Goal: Book appointment/travel/reservation

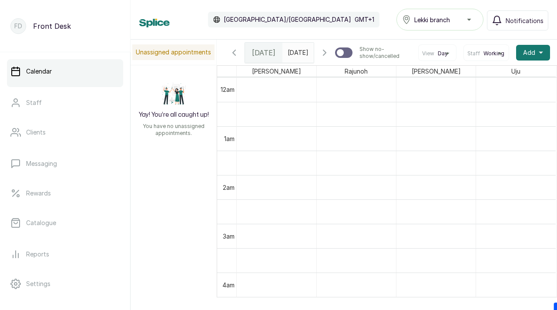
click at [328, 58] on icon "button" at bounding box center [324, 52] width 10 height 10
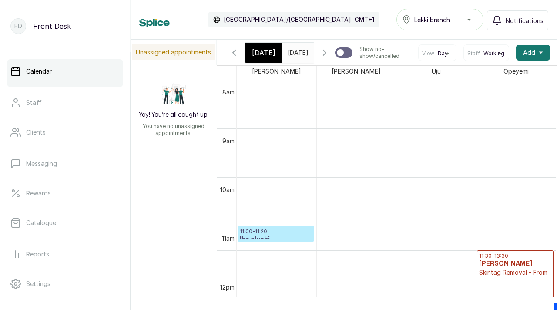
scroll to position [399, 0]
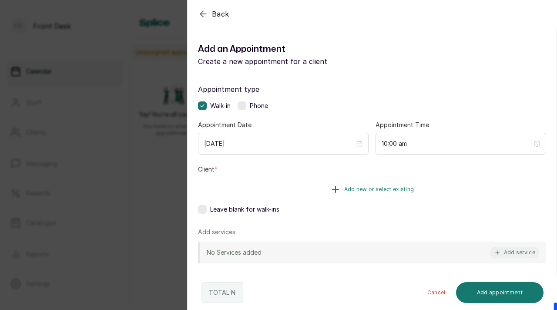
click at [351, 191] on span "Add new or select existing" at bounding box center [379, 189] width 70 height 7
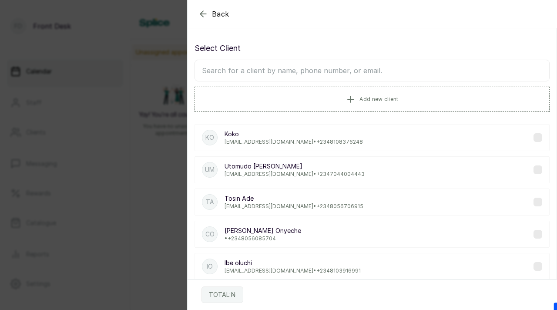
click at [349, 74] on input "text" at bounding box center [371, 71] width 355 height 22
click at [370, 102] on button "Add new client" at bounding box center [371, 99] width 355 height 24
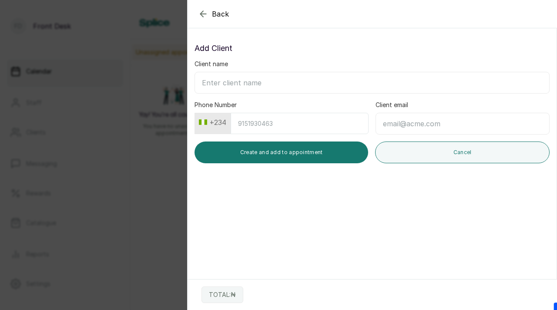
click at [332, 88] on input "Client name" at bounding box center [371, 83] width 355 height 22
paste input "Mrs [PERSON_NAME] [EMAIL_ADDRESS] 08082683313"
drag, startPoint x: 235, startPoint y: 84, endPoint x: 298, endPoint y: 78, distance: 62.6
click at [298, 78] on input "Mrs [PERSON_NAME] [EMAIL_ADDRESS] 08082683313" at bounding box center [371, 83] width 355 height 22
type input "Mrs [PERSON_NAME] 08082683313"
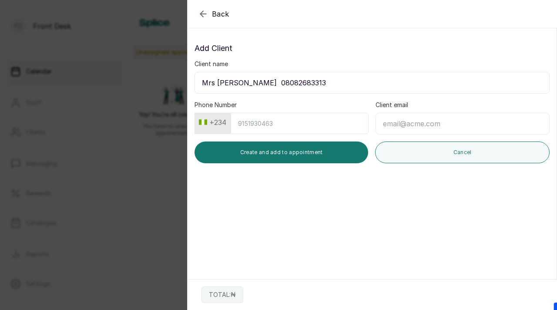
click at [412, 122] on input "Client email" at bounding box center [463, 124] width 174 height 22
paste input "[EMAIL_ADDRESS]"
type input "[EMAIL_ADDRESS]"
drag, startPoint x: 242, startPoint y: 86, endPoint x: 289, endPoint y: 85, distance: 47.0
click at [289, 85] on input "Mrs [PERSON_NAME] 08082683313" at bounding box center [371, 83] width 355 height 22
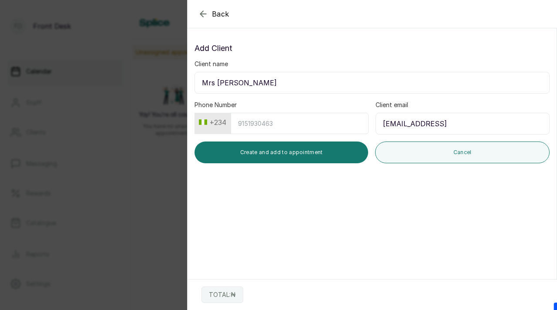
type input "Mrs [PERSON_NAME]"
click at [272, 126] on input "Phone Number" at bounding box center [300, 123] width 138 height 21
paste input "8082683313"
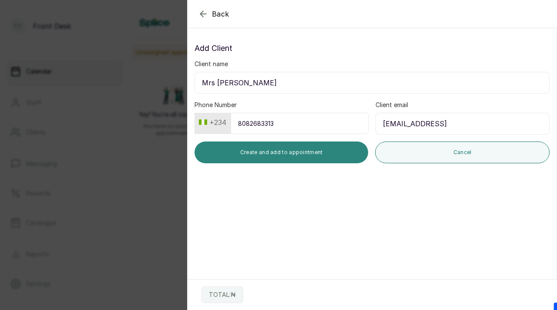
type input "8082683313"
click at [273, 147] on button "Create and add to appointment" at bounding box center [281, 152] width 174 height 22
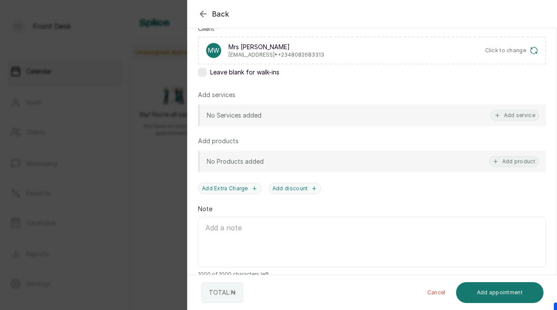
scroll to position [154, 0]
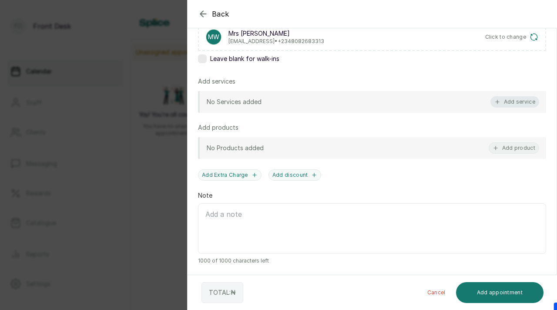
click at [498, 103] on icon "button" at bounding box center [497, 102] width 6 height 6
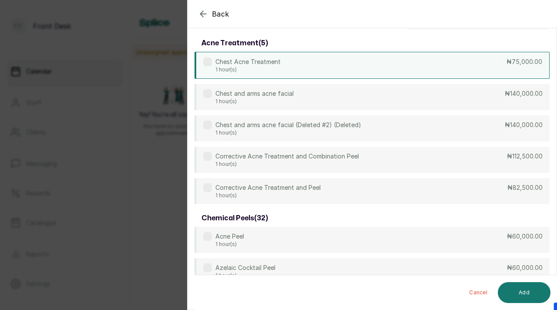
scroll to position [0, 0]
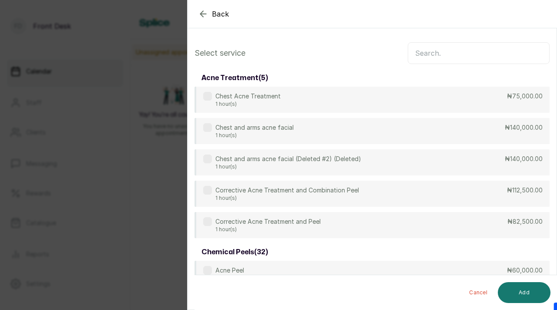
click at [469, 54] on input "text" at bounding box center [479, 53] width 142 height 22
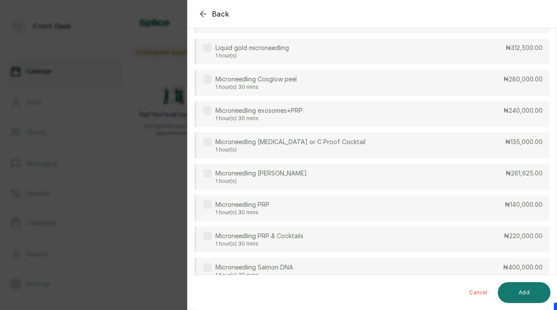
scroll to position [181, 0]
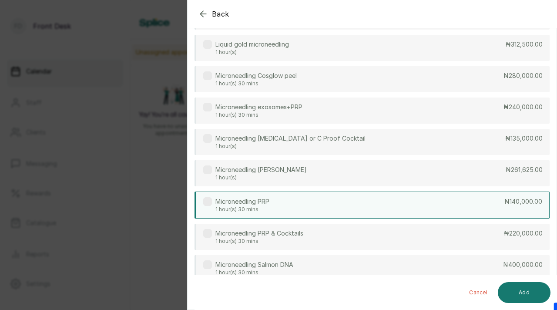
type input "micro"
click at [208, 202] on label at bounding box center [207, 201] width 9 height 9
click at [525, 292] on button "Add" at bounding box center [524, 292] width 53 height 21
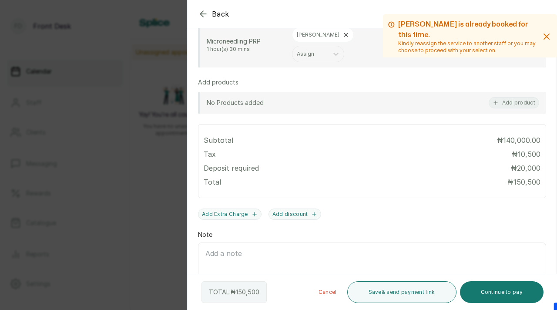
scroll to position [246, 0]
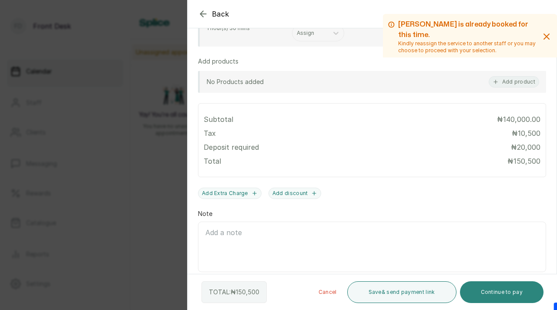
click at [499, 292] on button "Continue to pay" at bounding box center [502, 292] width 84 height 22
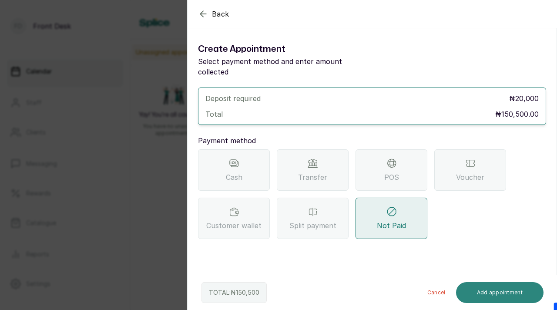
scroll to position [0, 0]
click at [312, 172] on span "Transfer" at bounding box center [312, 177] width 29 height 10
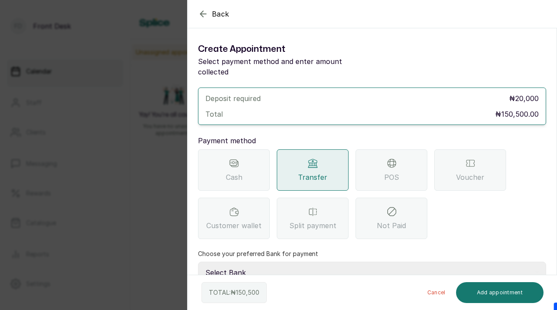
scroll to position [51, 0]
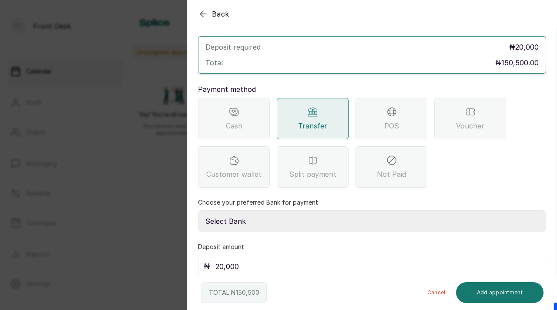
click at [292, 216] on select "Select Bank [PERSON_NAME] Fairmoney Microfinance Bank SKN ANALYTICS MED AESTH. …" at bounding box center [372, 221] width 348 height 22
select select "43272bc0-21c6-4b19-b9fb-c2093b8603c2"
click at [198, 210] on select "Select Bank [PERSON_NAME] Fairmoney Microfinance Bank SKN ANALYTICS MED AESTH. …" at bounding box center [372, 221] width 348 height 22
click at [218, 260] on input "20,000" at bounding box center [377, 266] width 325 height 12
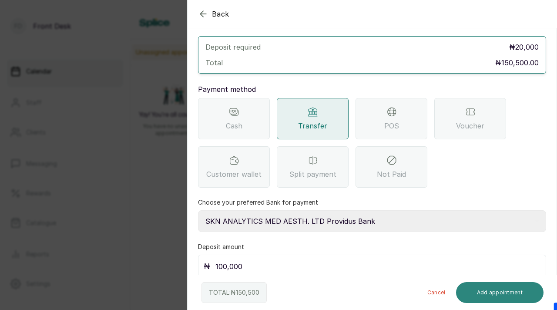
type input "100,000"
click at [488, 296] on button "Add appointment" at bounding box center [500, 292] width 88 height 21
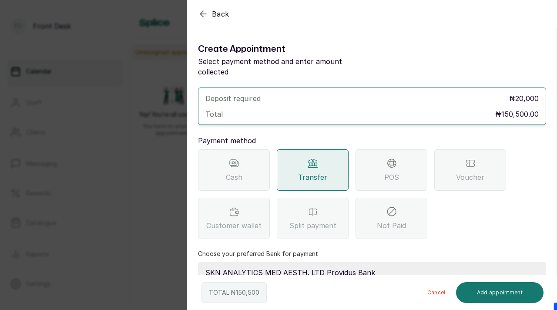
click at [202, 16] on icon "button" at bounding box center [203, 14] width 6 height 6
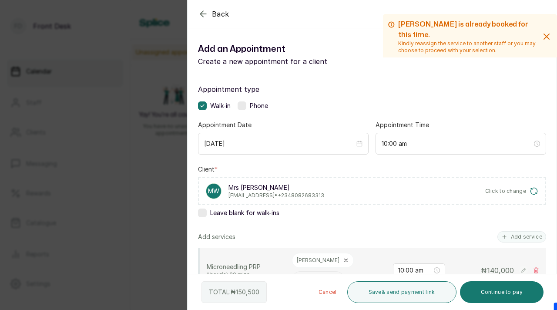
click at [246, 191] on p "Mrs [PERSON_NAME]" at bounding box center [276, 187] width 96 height 9
click at [504, 187] on button "Click to change" at bounding box center [512, 191] width 54 height 9
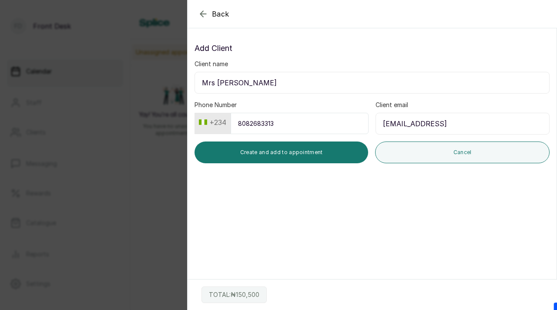
click at [414, 127] on input "[EMAIL_ADDRESS]" at bounding box center [463, 124] width 174 height 22
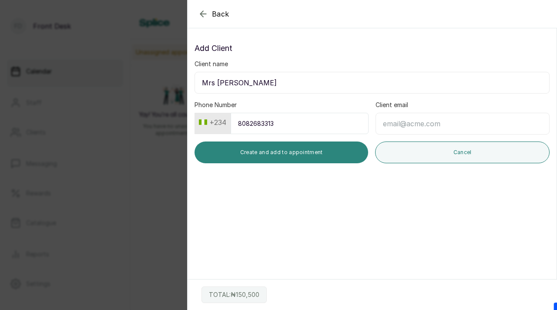
click at [312, 154] on button "Create and add to appointment" at bounding box center [281, 152] width 174 height 22
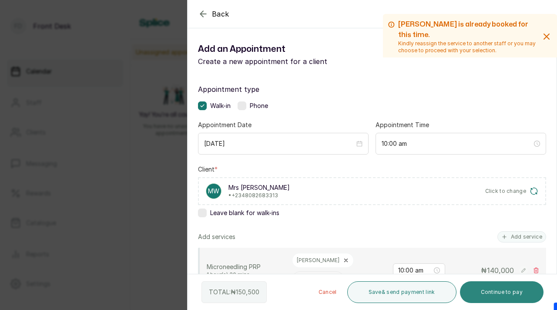
click at [505, 298] on button "Continue to pay" at bounding box center [502, 292] width 84 height 22
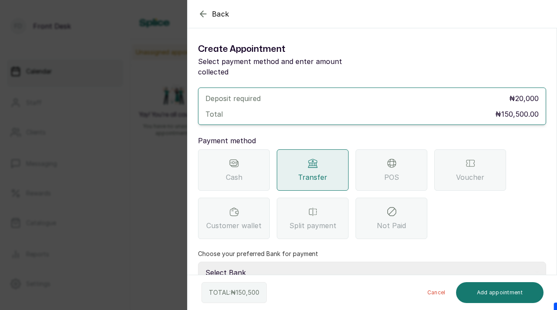
scroll to position [51, 0]
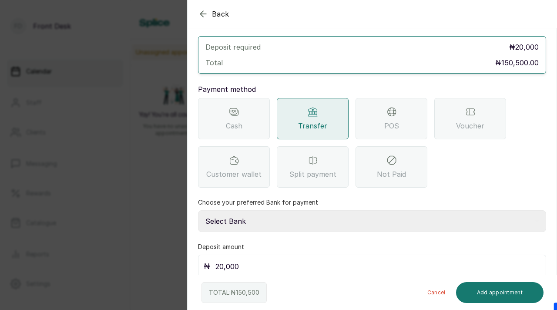
click at [299, 213] on select "Select Bank [PERSON_NAME] Fairmoney Microfinance Bank SKN ANALYTICS MED AESTH. …" at bounding box center [372, 221] width 348 height 22
select select "43272bc0-21c6-4b19-b9fb-c2093b8603c2"
click at [198, 210] on select "Select Bank [PERSON_NAME] Fairmoney Microfinance Bank SKN ANALYTICS MED AESTH. …" at bounding box center [372, 221] width 348 height 22
click at [220, 260] on input "20,000" at bounding box center [377, 266] width 325 height 12
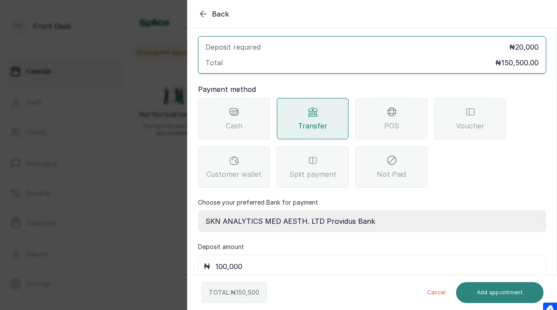
type input "100,000"
click at [511, 292] on button "Add appointment" at bounding box center [500, 292] width 88 height 21
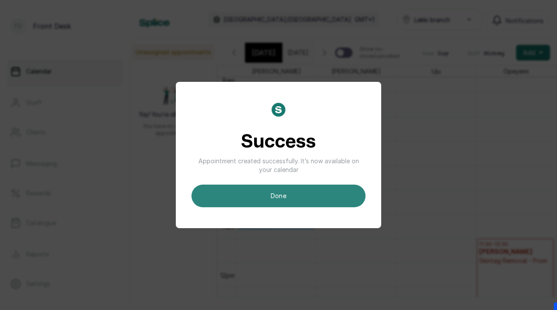
click at [285, 199] on button "done" at bounding box center [278, 195] width 174 height 23
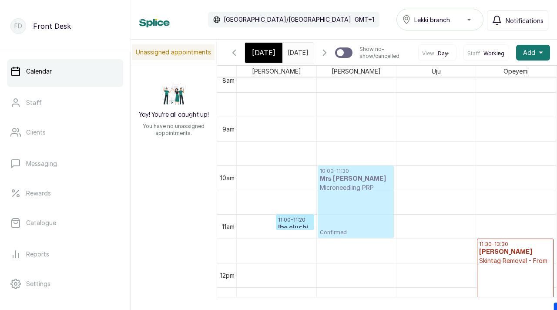
drag, startPoint x: 293, startPoint y: 179, endPoint x: 352, endPoint y: 174, distance: 58.9
click at [352, 174] on tr "10:00 - 11:30 Mrs [PERSON_NAME] Microneedling PRP Confirmed 11:00 - 11:20 Ibe o…" at bounding box center [396, 263] width 319 height 1170
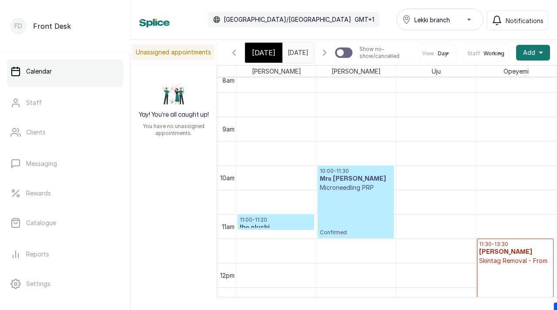
click at [335, 202] on div "10:00 - 11:30 Mrs [PERSON_NAME] Microneedling PRP Confirmed" at bounding box center [356, 202] width 72 height 68
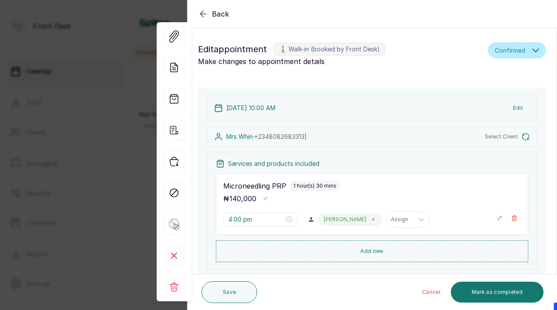
type input "10:00 am"
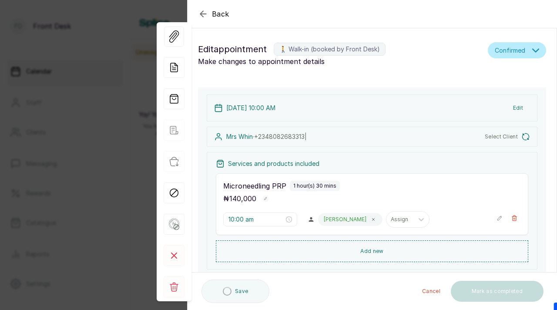
scroll to position [293, 0]
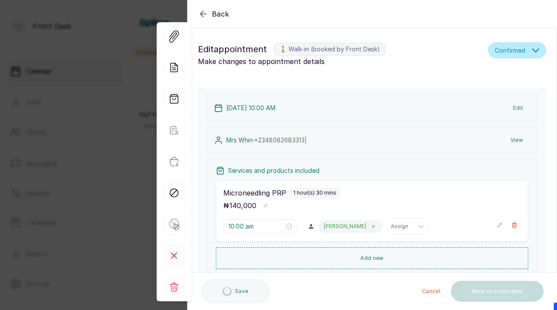
click at [277, 140] on span "[PHONE_NUMBER] |" at bounding box center [280, 139] width 53 height 7
click at [517, 137] on button "View" at bounding box center [516, 140] width 27 height 16
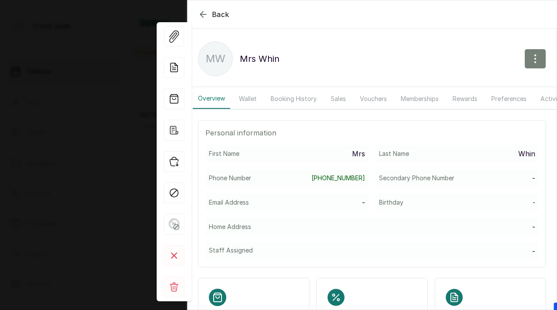
click at [533, 57] on icon "button" at bounding box center [535, 59] width 10 height 10
click at [471, 84] on span "Edit" at bounding box center [498, 84] width 84 height 10
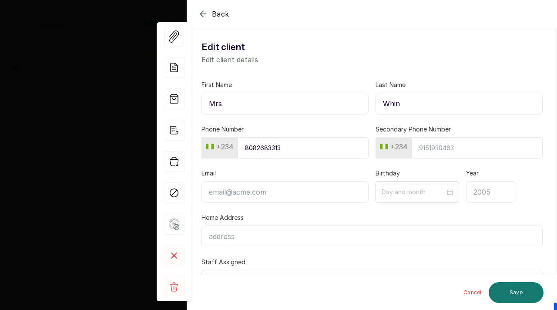
click at [246, 188] on input "Email" at bounding box center [284, 192] width 167 height 22
paste input "[EMAIL_ADDRESS][DOMAIN_NAME]"
type input "[EMAIL_ADDRESS][DOMAIN_NAME]"
click at [503, 289] on button "Save" at bounding box center [516, 292] width 55 height 21
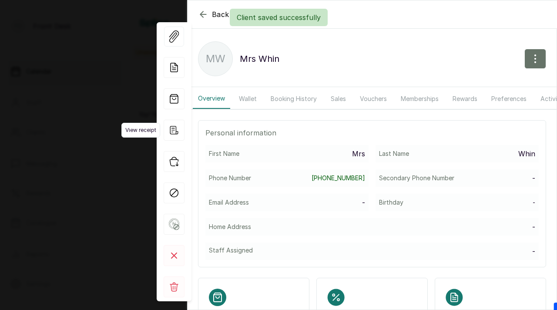
click at [174, 129] on icon "button" at bounding box center [174, 130] width 21 height 21
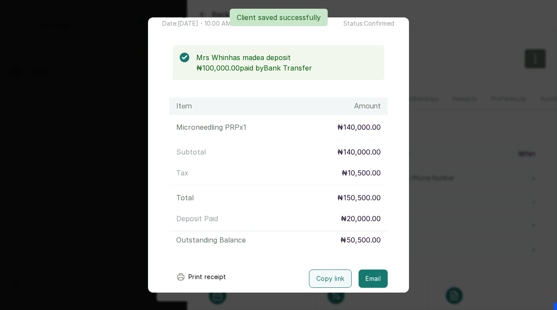
scroll to position [109, 0]
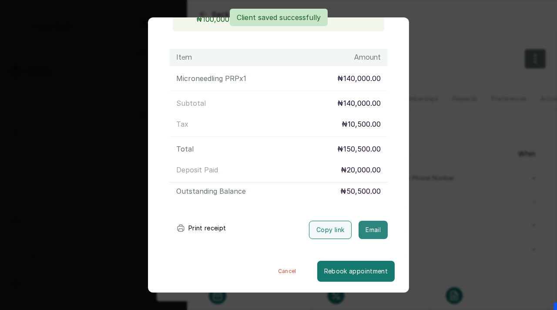
click at [372, 224] on button "Email" at bounding box center [373, 230] width 29 height 18
click at [448, 42] on div "Email sent successfully Email sent successfully" at bounding box center [278, 28] width 557 height 38
